Goal: Information Seeking & Learning: Learn about a topic

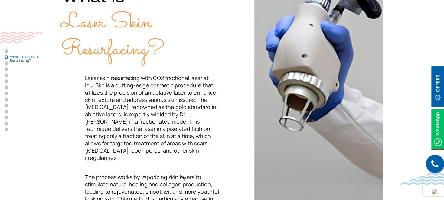
scroll to position [242, 0]
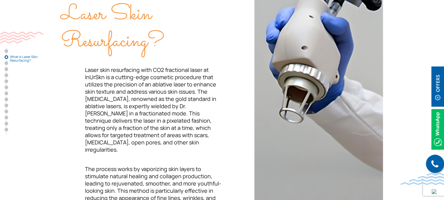
click at [170, 99] on span "Laser skin resurfacing with CO2 fractional laser at InUrSkn is a cutting-edge c…" at bounding box center [150, 109] width 131 height 87
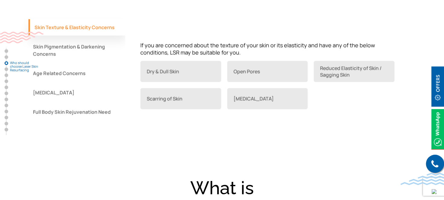
scroll to position [599, 0]
click at [89, 69] on button "Age Related Concerns" at bounding box center [76, 72] width 97 height 16
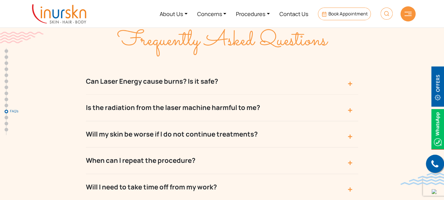
scroll to position [2743, 0]
click at [230, 147] on button "When can I repeat the procedure?" at bounding box center [222, 160] width 272 height 26
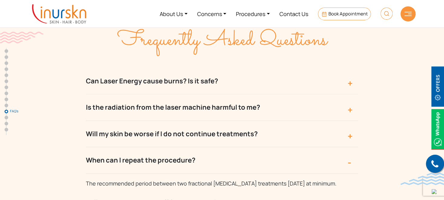
click at [230, 147] on button "When can I repeat the procedure?" at bounding box center [222, 160] width 272 height 26
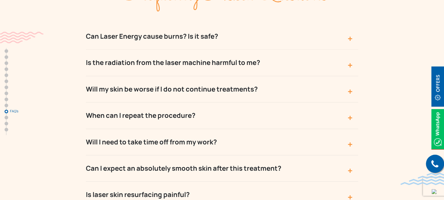
scroll to position [2790, 0]
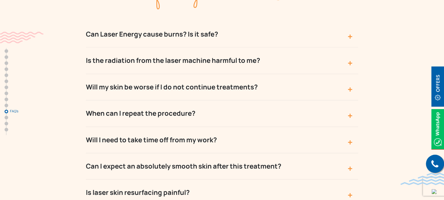
click at [223, 127] on button "Will I need to take time off from my work?" at bounding box center [222, 140] width 272 height 26
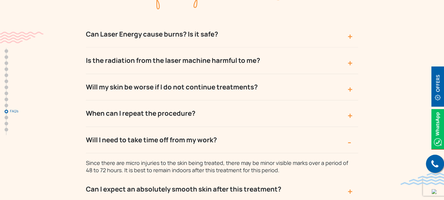
click at [223, 127] on button "Will I need to take time off from my work?" at bounding box center [222, 140] width 272 height 26
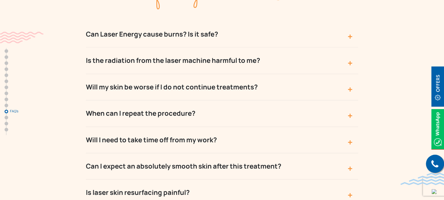
click at [223, 127] on button "Will I need to take time off from my work?" at bounding box center [222, 140] width 272 height 26
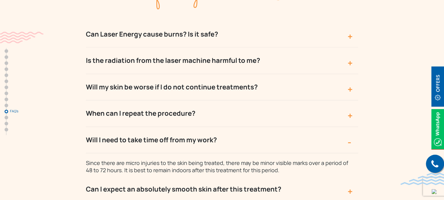
click at [223, 127] on button "Will I need to take time off from my work?" at bounding box center [222, 140] width 272 height 26
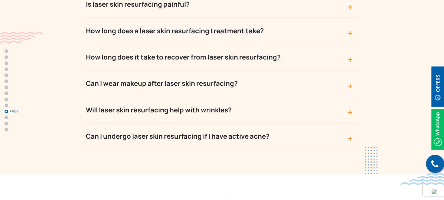
scroll to position [3009, 0]
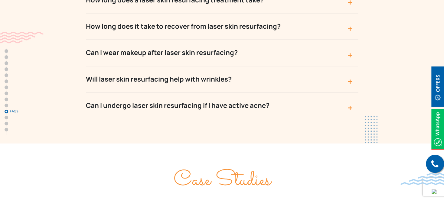
click at [220, 93] on button "Can I undergo laser skin resurfacing if I have active acne?" at bounding box center [222, 106] width 272 height 26
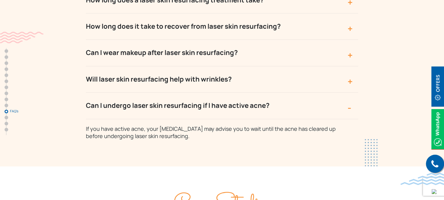
click at [220, 93] on button "Can I undergo laser skin resurfacing if I have active acne?" at bounding box center [222, 106] width 272 height 26
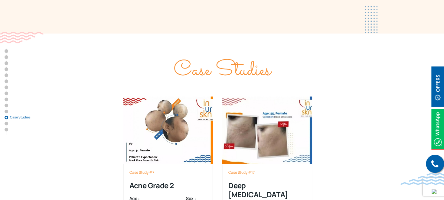
scroll to position [3120, 0]
